Goal: Download file/media

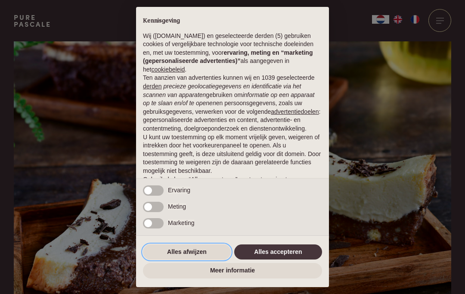
click at [198, 252] on button "Alles afwijzen" at bounding box center [187, 252] width 88 height 16
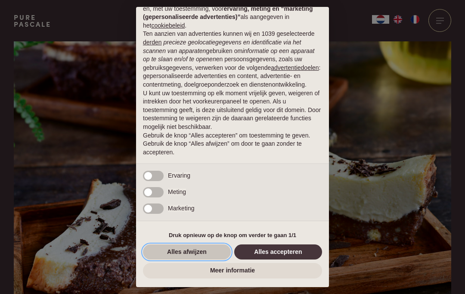
click at [214, 250] on button "Alles afwijzen" at bounding box center [187, 252] width 88 height 16
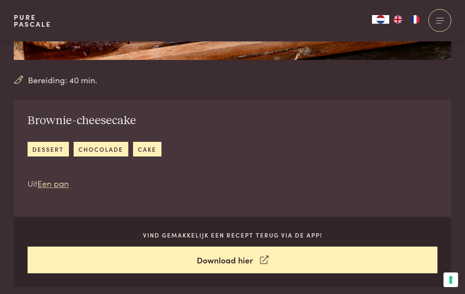
scroll to position [244, 0]
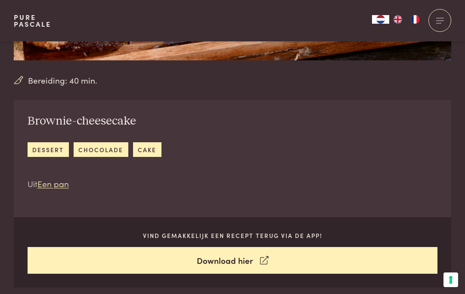
click at [60, 182] on link "Een pan" at bounding box center [52, 183] width 31 height 12
click at [45, 184] on link "Een pan" at bounding box center [52, 183] width 31 height 12
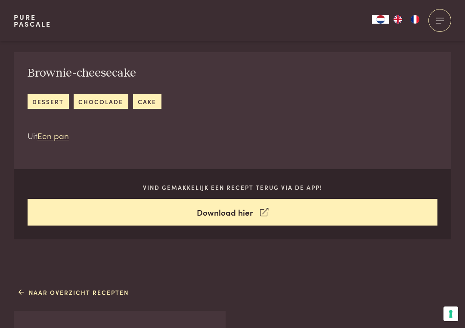
scroll to position [292, 0]
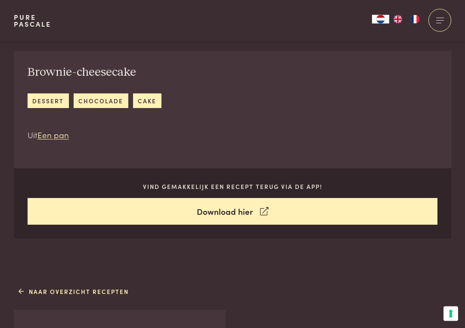
click at [323, 180] on div "Vind gemakkelijk een recept terug via de app! Download hier" at bounding box center [233, 204] width 438 height 70
click at [317, 189] on p "Vind gemakkelijk een recept terug via de app!" at bounding box center [233, 187] width 410 height 9
click at [280, 211] on link "Download hier" at bounding box center [233, 212] width 410 height 27
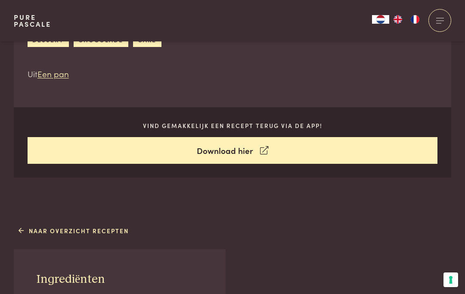
scroll to position [353, 0]
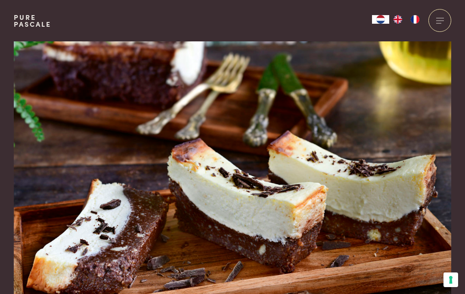
click at [461, 150] on div "Bereiding: 40 min. Brownie-cheesecake dessert chocolade cake Uit Een pan Vind g…" at bounding box center [232, 286] width 465 height 490
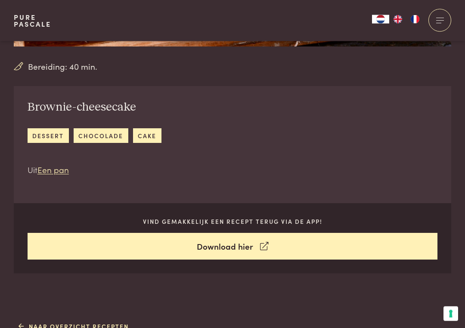
scroll to position [258, 0]
click at [242, 248] on link "Download hier" at bounding box center [233, 246] width 410 height 27
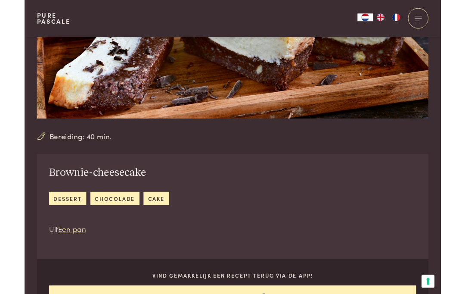
scroll to position [169, 0]
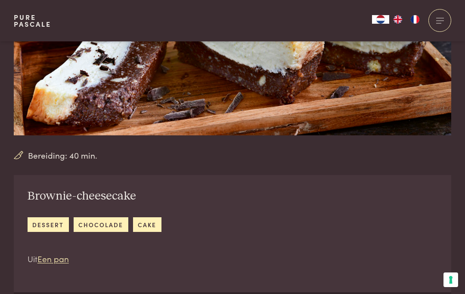
click at [450, 17] on div at bounding box center [440, 20] width 23 height 23
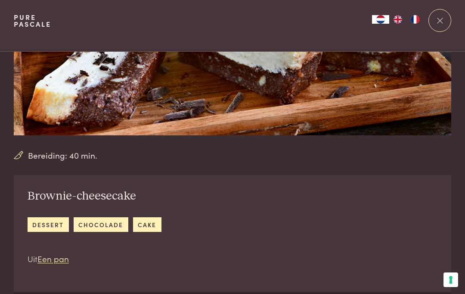
scroll to position [0, 0]
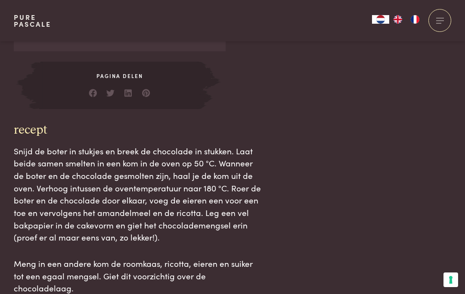
scroll to position [958, 0]
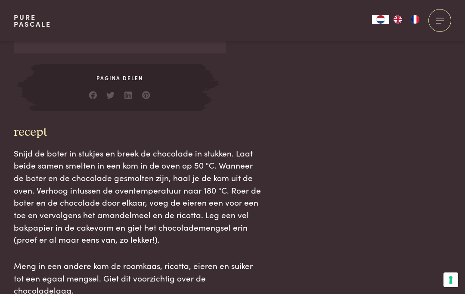
click at [148, 89] on link at bounding box center [146, 93] width 9 height 9
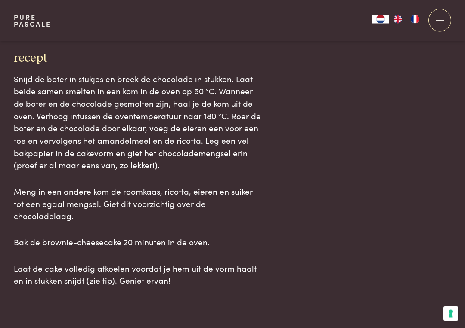
scroll to position [1034, 0]
